Goal: Information Seeking & Learning: Learn about a topic

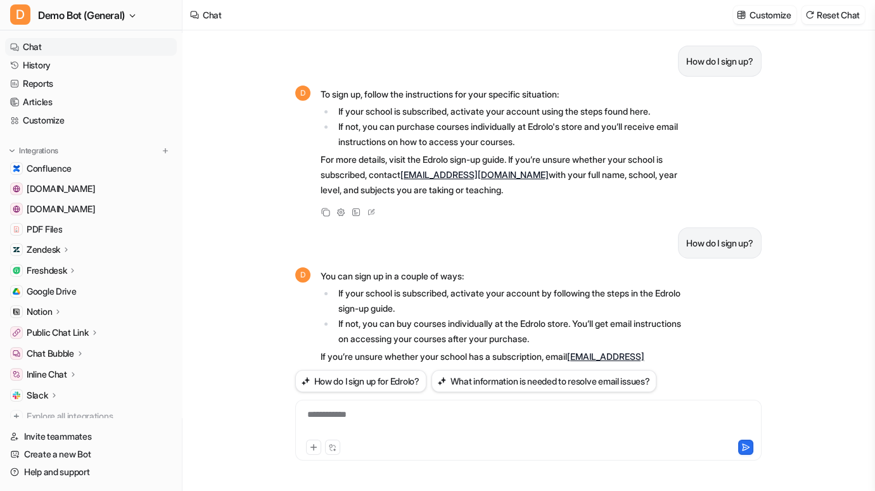
scroll to position [310, 0]
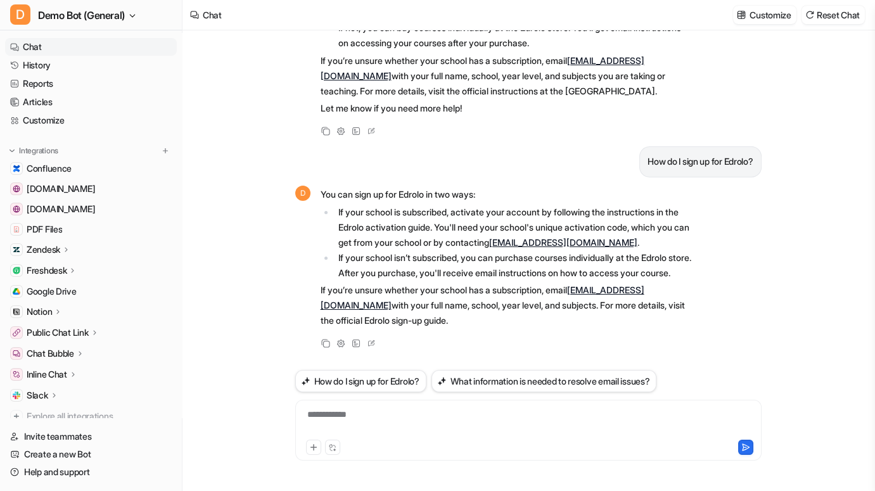
click at [831, 24] on div "Customize Reset Chat" at bounding box center [799, 15] width 142 height 28
click at [830, 15] on button "Reset Chat" at bounding box center [832, 15] width 63 height 18
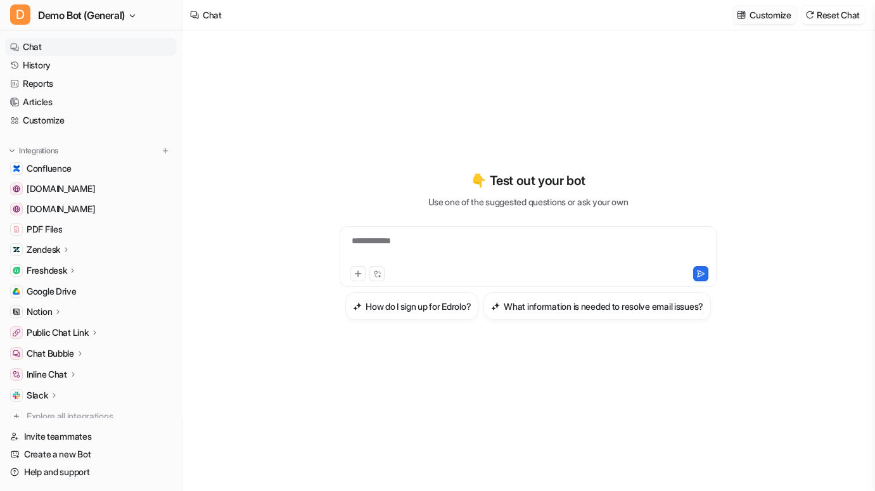
click at [751, 19] on p "Customize" at bounding box center [769, 14] width 41 height 13
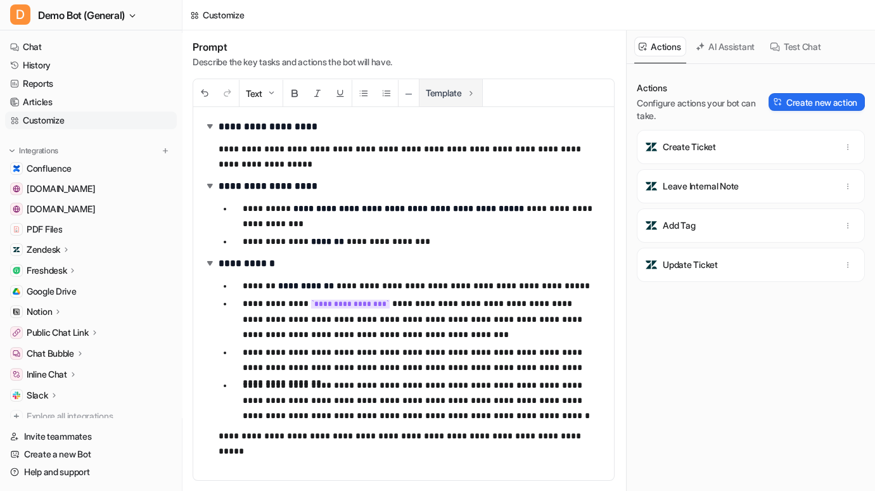
click at [456, 90] on button "Template" at bounding box center [450, 92] width 63 height 27
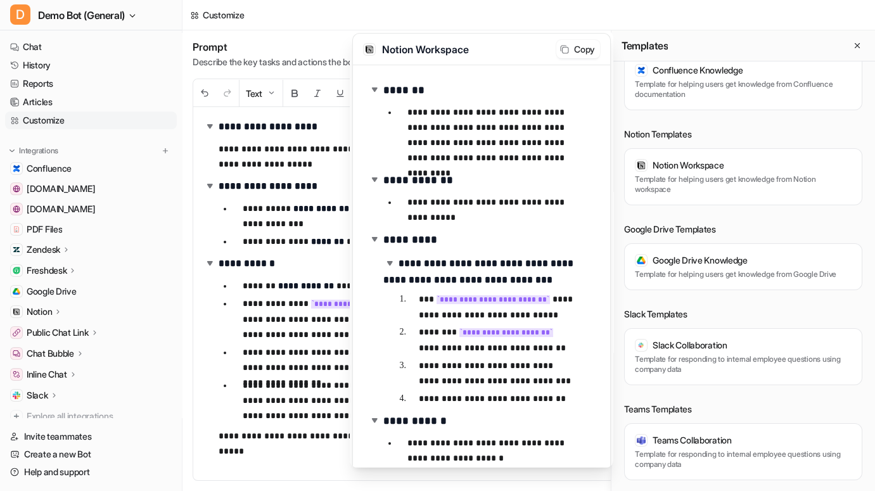
scroll to position [859, 0]
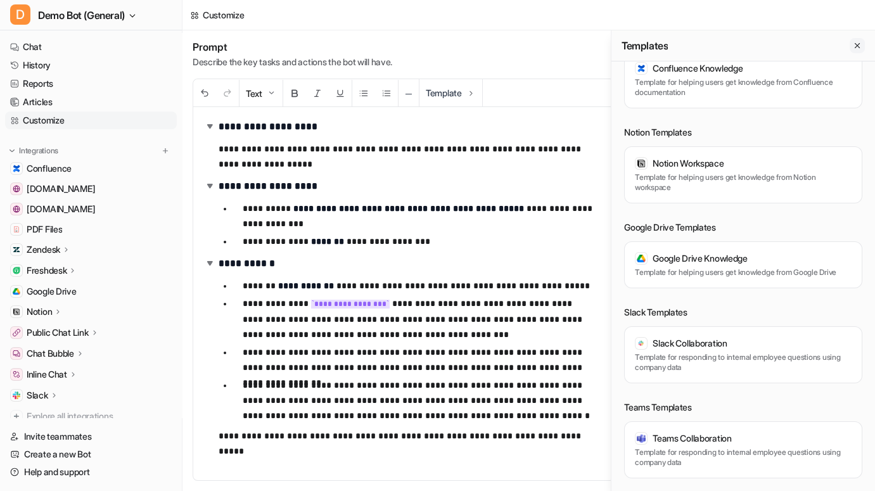
click at [860, 46] on icon "Close flyout" at bounding box center [856, 45] width 9 height 9
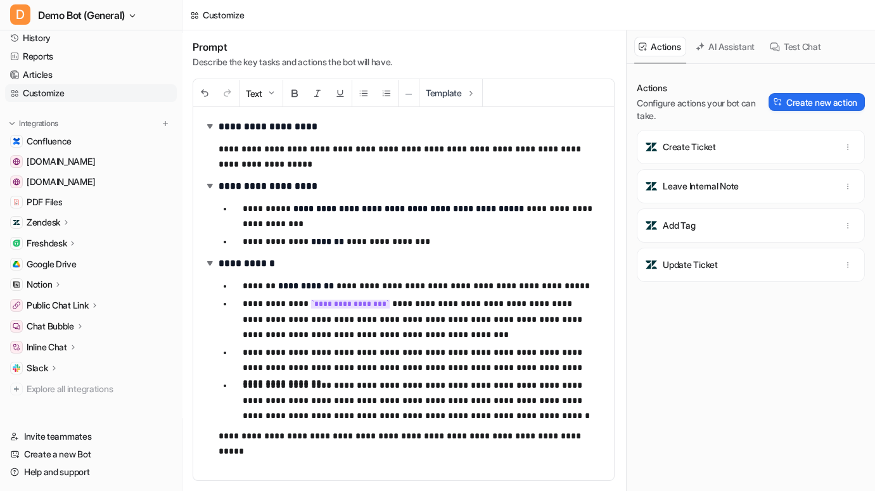
scroll to position [0, 0]
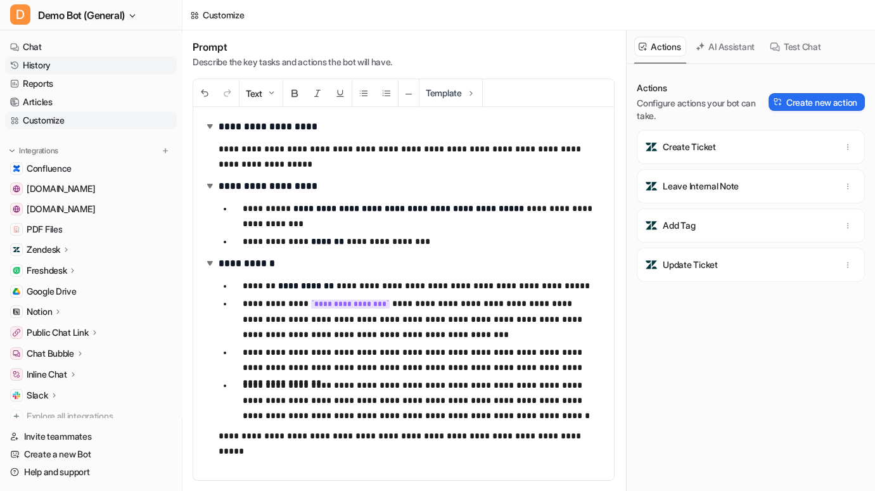
click at [76, 65] on link "History" at bounding box center [91, 65] width 172 height 18
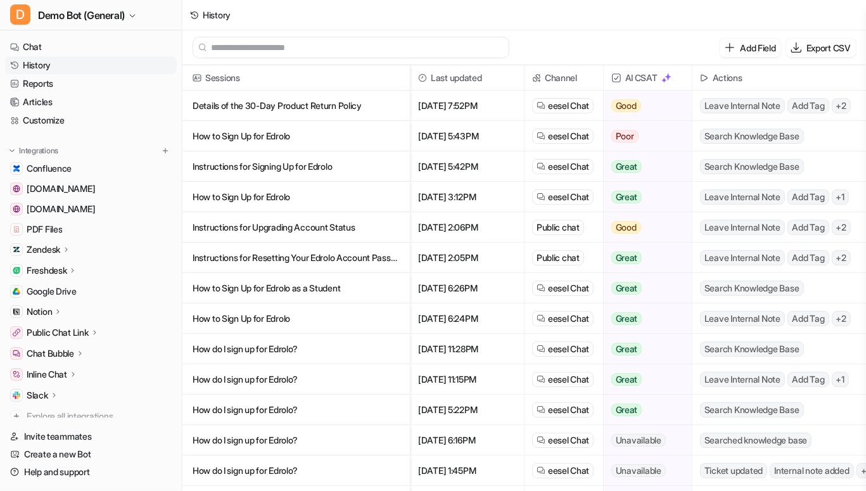
click at [351, 106] on p "Details of the 30-Day Product Return Policy" at bounding box center [296, 106] width 207 height 30
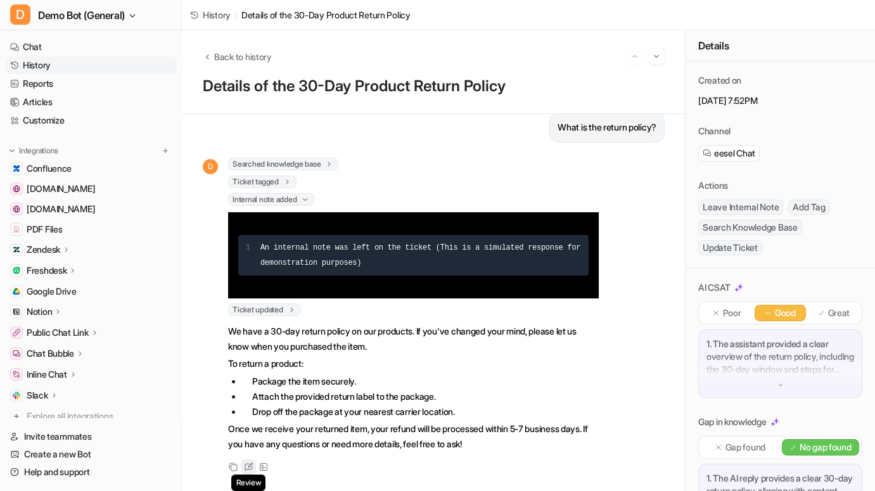
click at [250, 462] on icon at bounding box center [250, 464] width 5 height 5
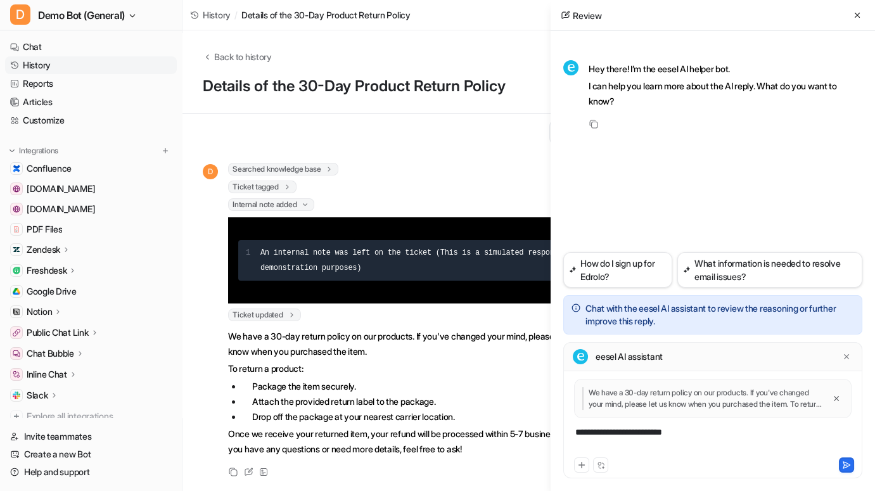
click at [868, 16] on div "Review" at bounding box center [712, 15] width 324 height 31
click at [859, 19] on icon at bounding box center [856, 15] width 9 height 9
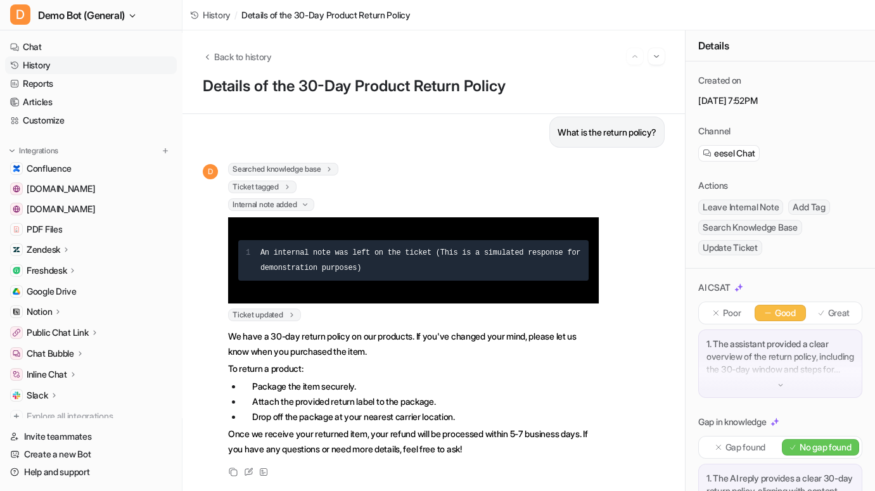
click at [99, 56] on link "History" at bounding box center [91, 65] width 172 height 18
